Goal: Check status: Check status

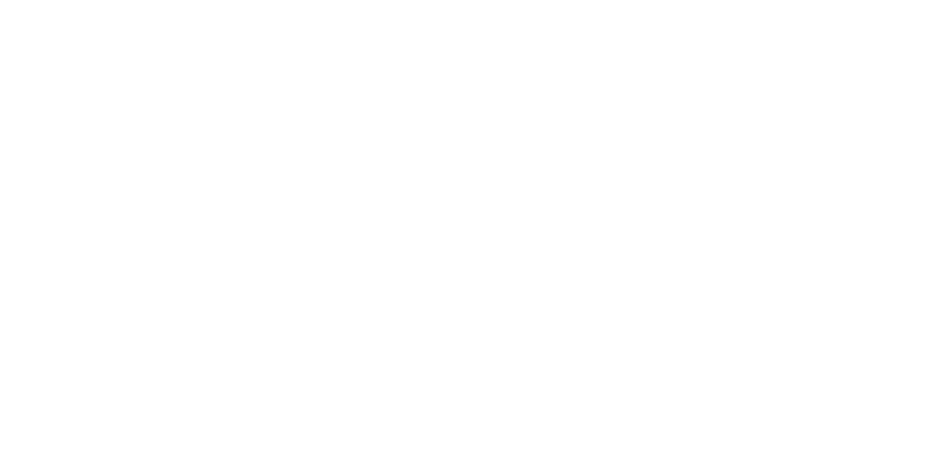
click at [455, 4] on html at bounding box center [474, 2] width 948 height 4
drag, startPoint x: 389, startPoint y: 296, endPoint x: 370, endPoint y: 289, distance: 20.5
click at [385, 4] on html at bounding box center [474, 2] width 948 height 4
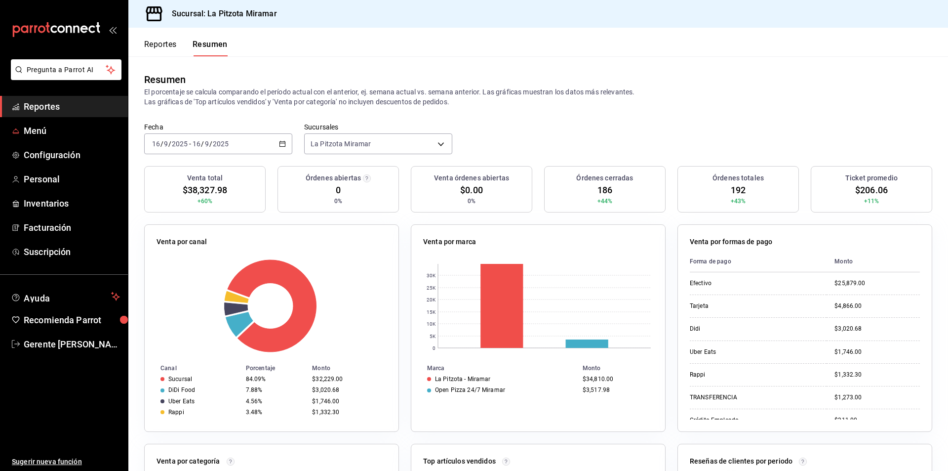
click at [39, 108] on span "Reportes" at bounding box center [72, 106] width 96 height 13
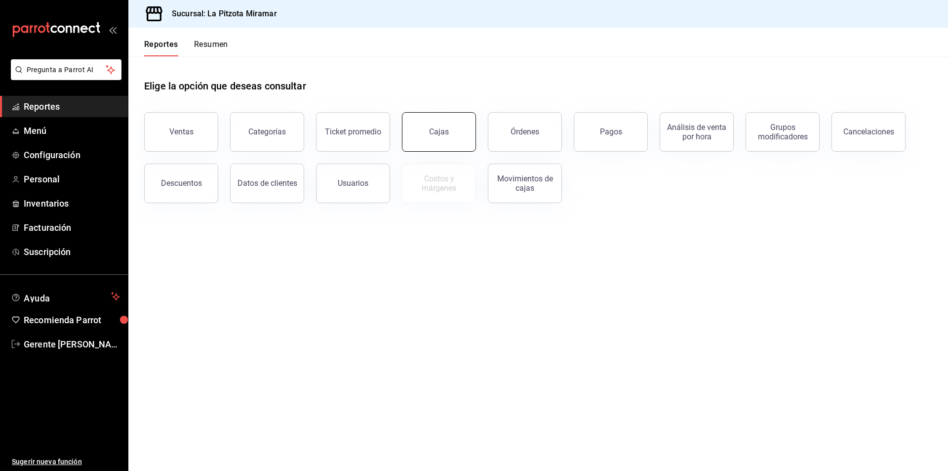
click at [421, 130] on link "Cajas" at bounding box center [439, 131] width 74 height 39
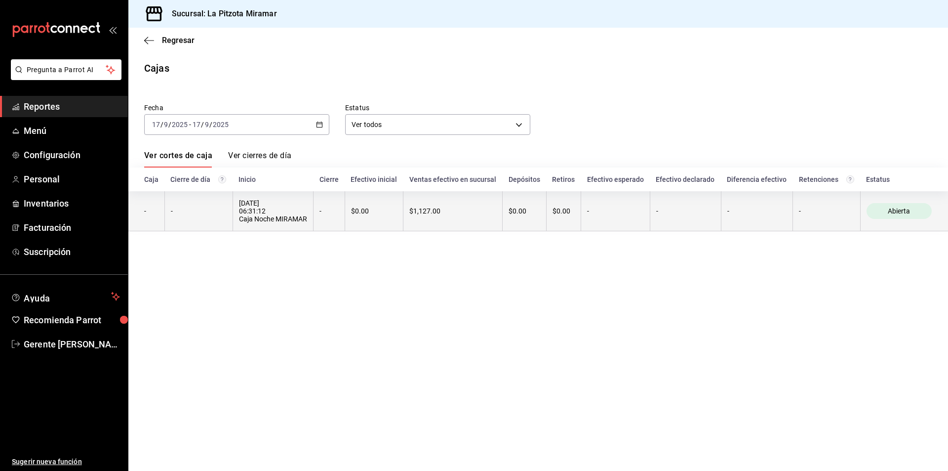
click at [381, 203] on th "$0.00" at bounding box center [374, 211] width 59 height 40
